Goal: Task Accomplishment & Management: Manage account settings

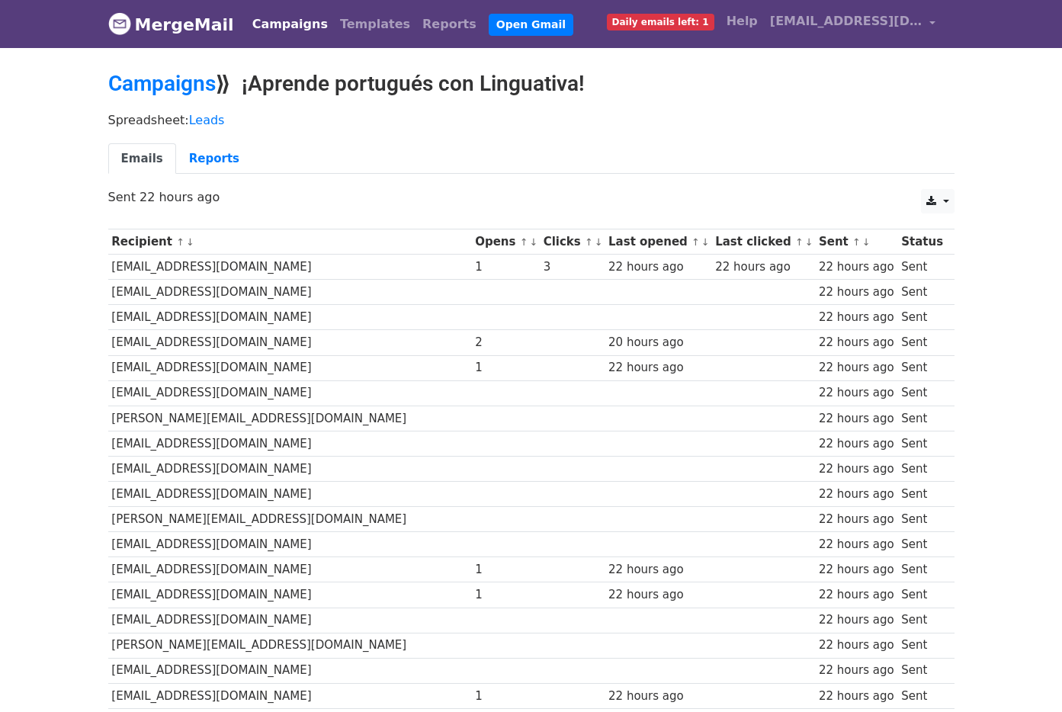
click at [529, 245] on link "↓" at bounding box center [533, 241] width 8 height 11
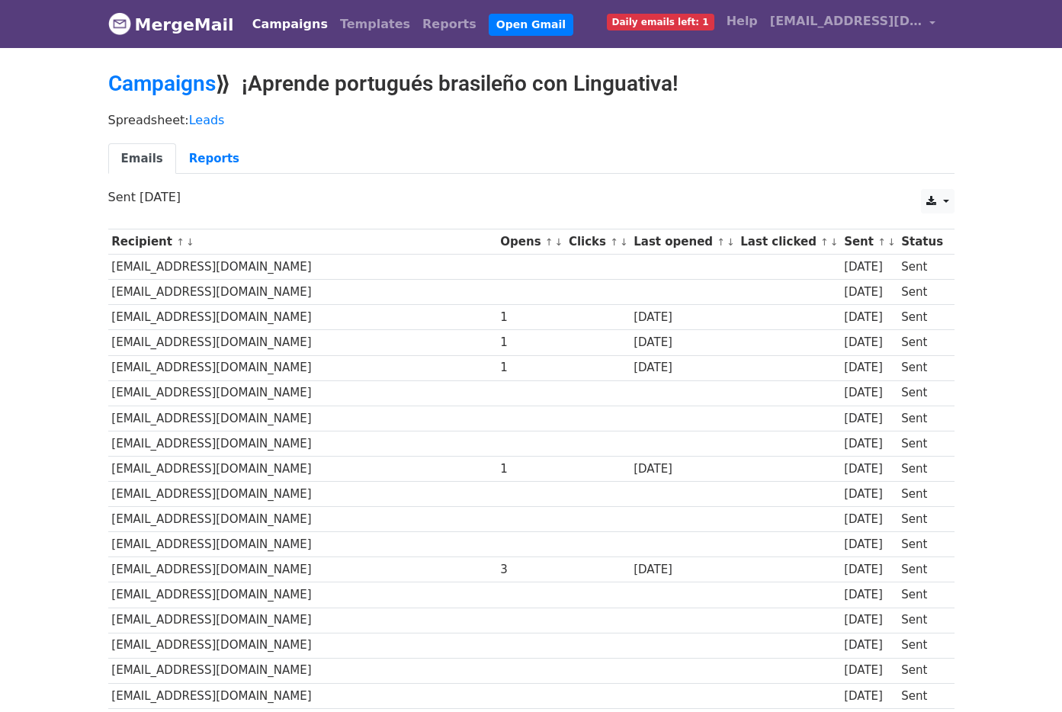
click at [555, 244] on link "↓" at bounding box center [559, 241] width 8 height 11
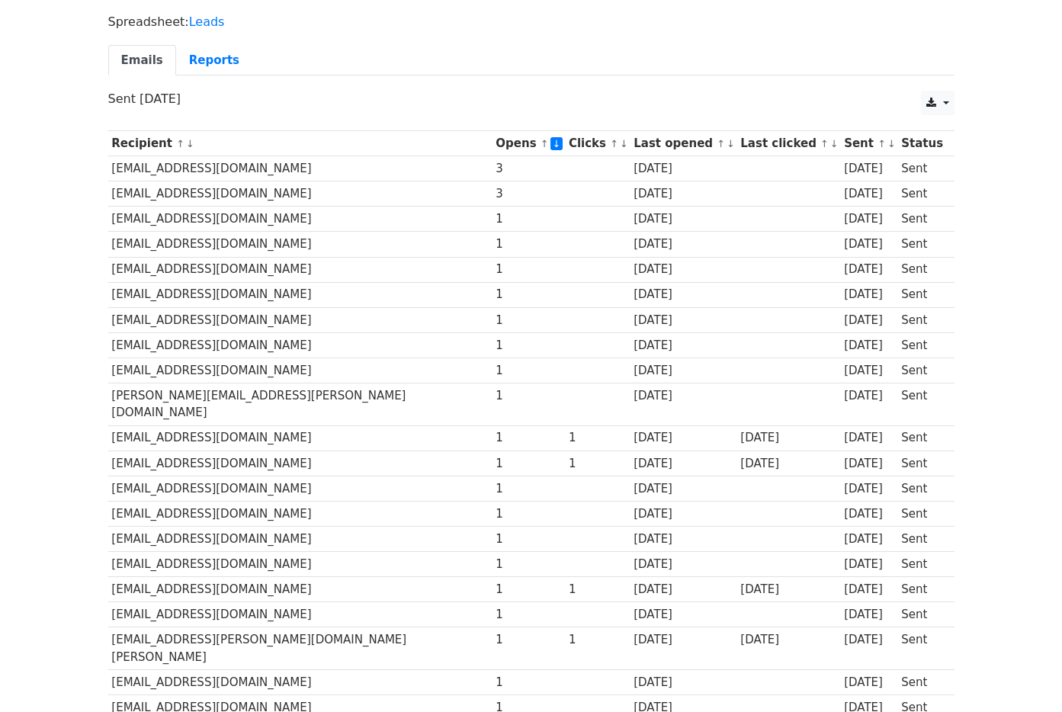
scroll to position [120, 0]
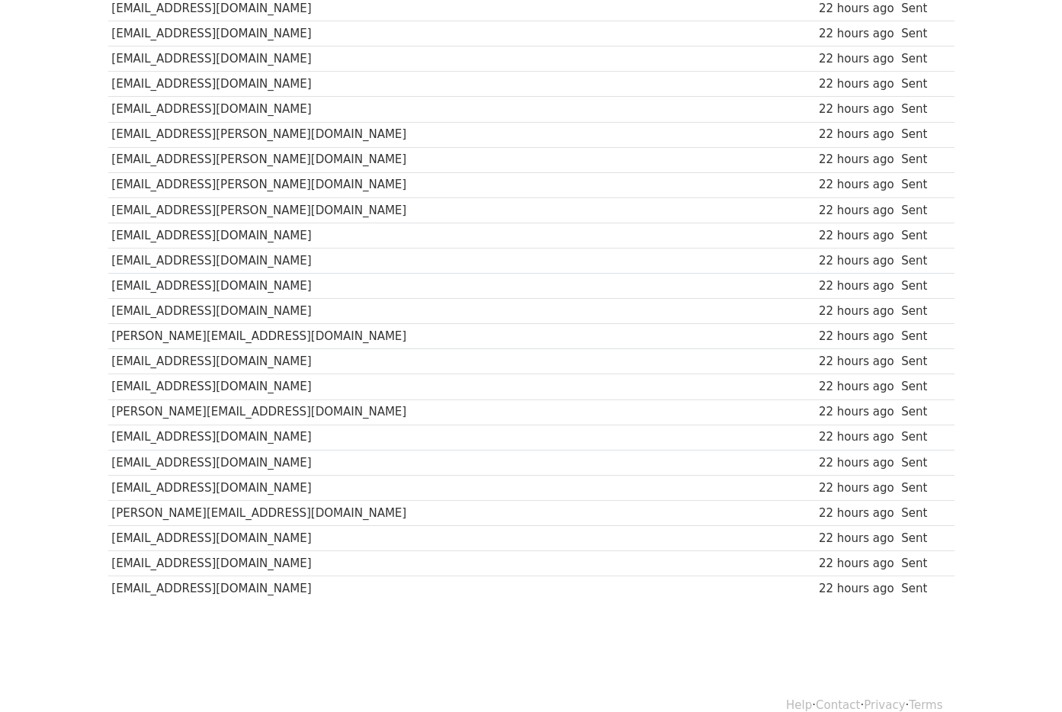
scroll to position [914, 0]
